Goal: Navigation & Orientation: Find specific page/section

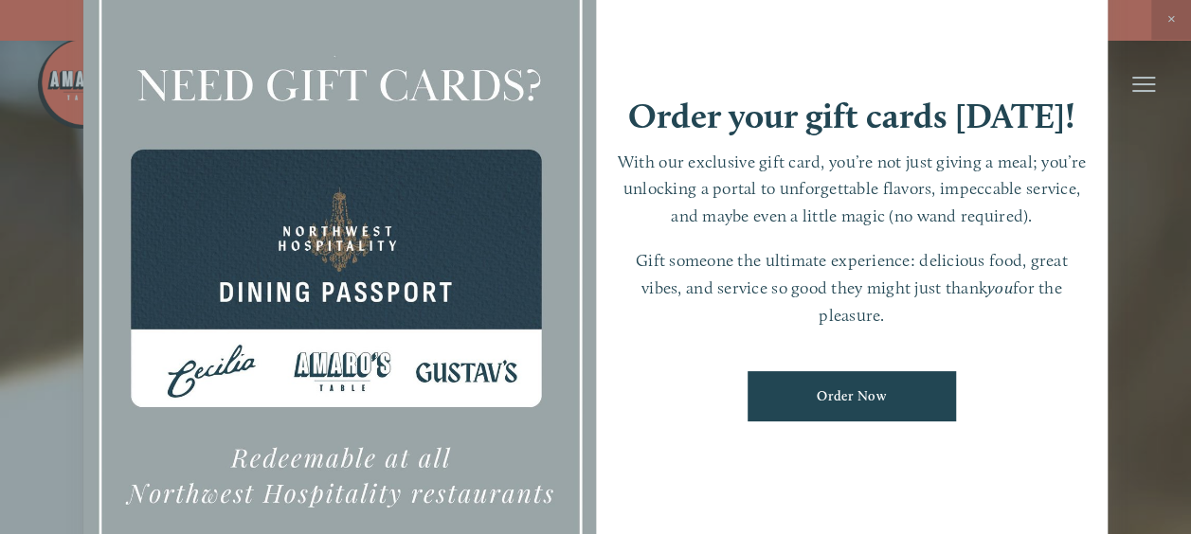
click at [1170, 15] on div at bounding box center [595, 267] width 1191 height 534
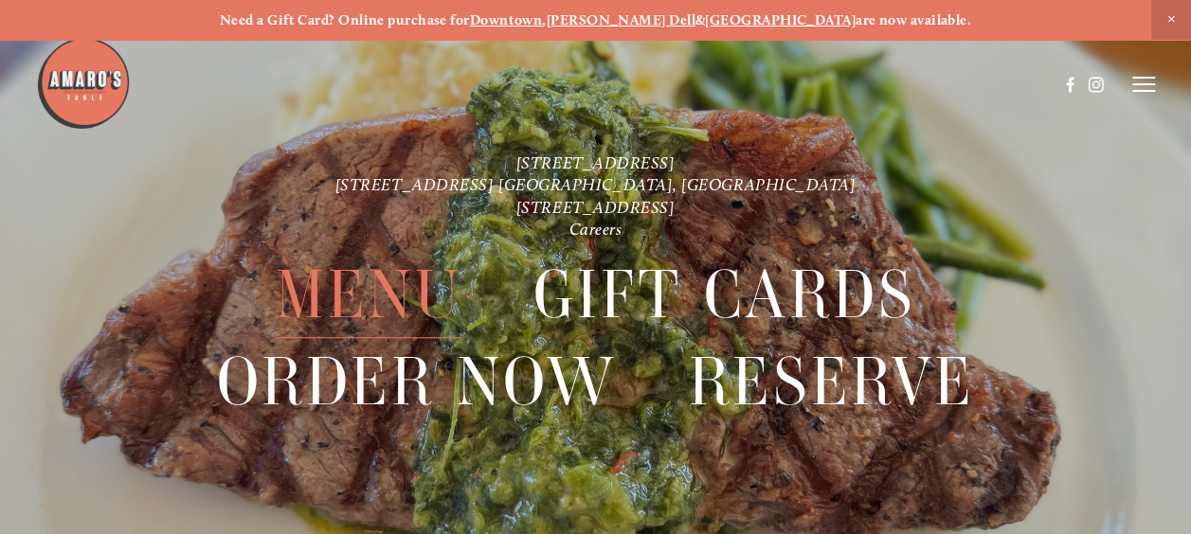
click at [331, 310] on span "Menu" at bounding box center [369, 295] width 186 height 86
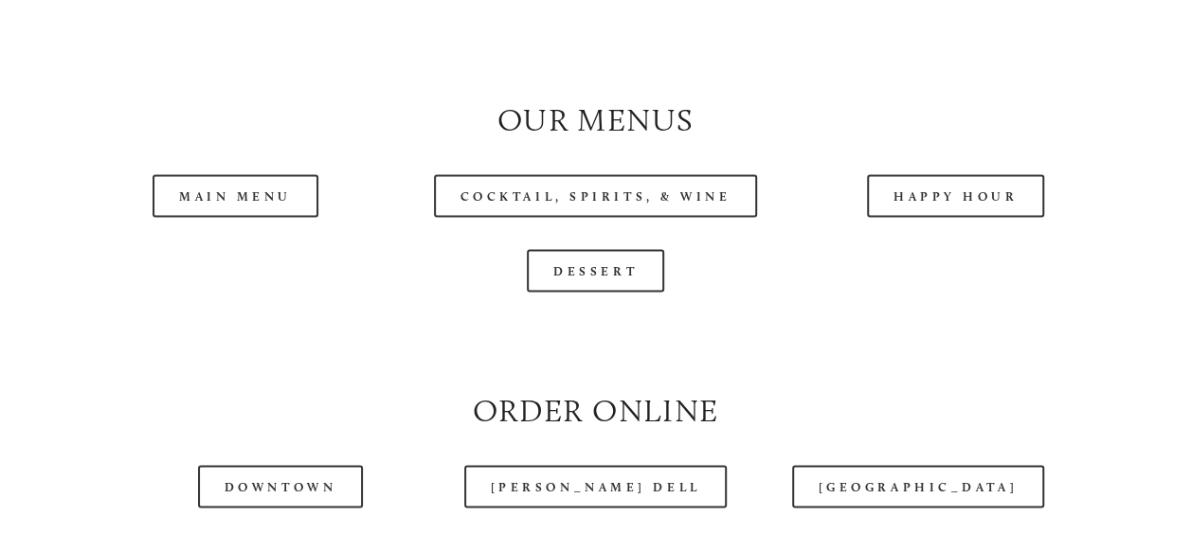
scroll to position [1692, 0]
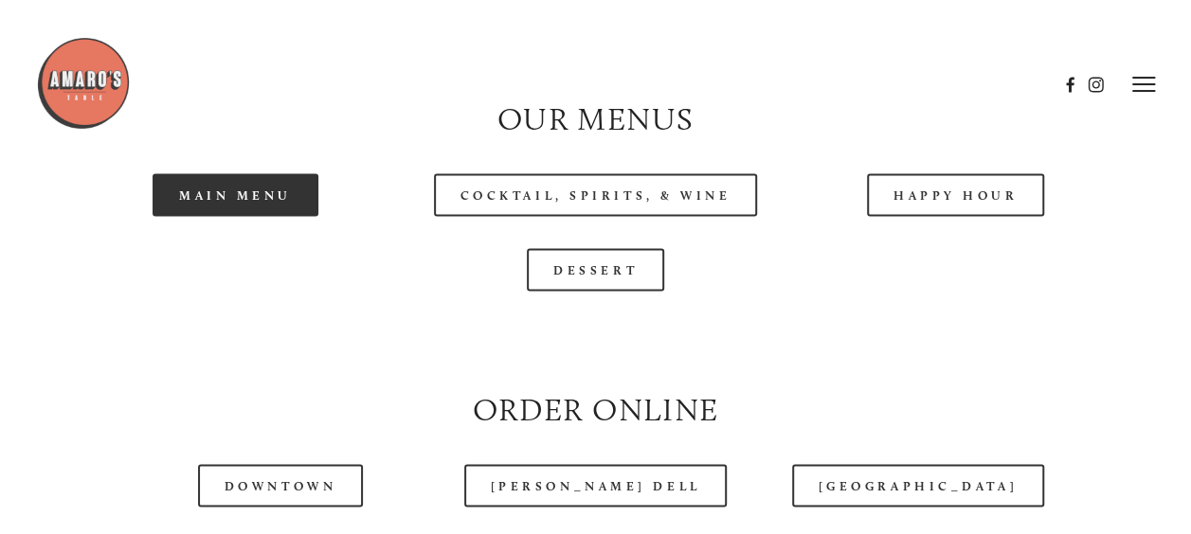
click at [246, 216] on link "Main Menu" at bounding box center [236, 194] width 166 height 43
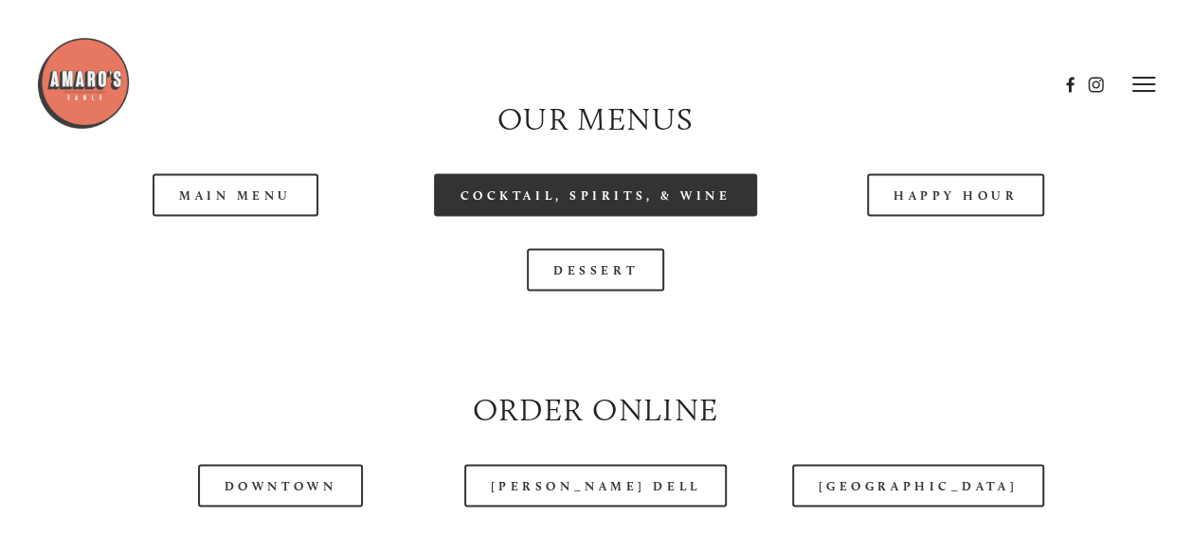
click at [692, 216] on link "Cocktail, Spirits, & Wine" at bounding box center [596, 194] width 324 height 43
